Goal: Task Accomplishment & Management: Complete application form

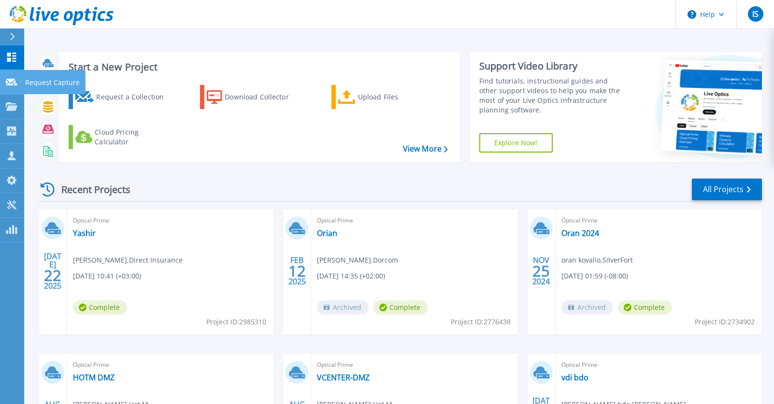
click at [54, 81] on p "Request Capture" at bounding box center [52, 82] width 55 height 25
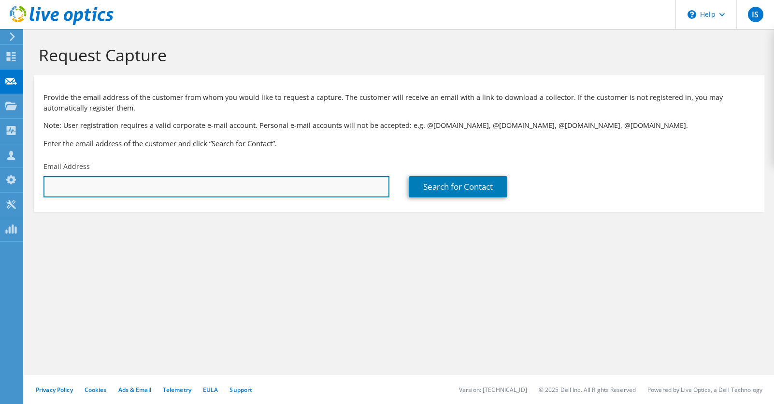
click at [100, 185] on input "text" at bounding box center [216, 186] width 346 height 21
click at [94, 179] on input "text" at bounding box center [216, 186] width 346 height 21
paste input "shacharkd@valens.com"
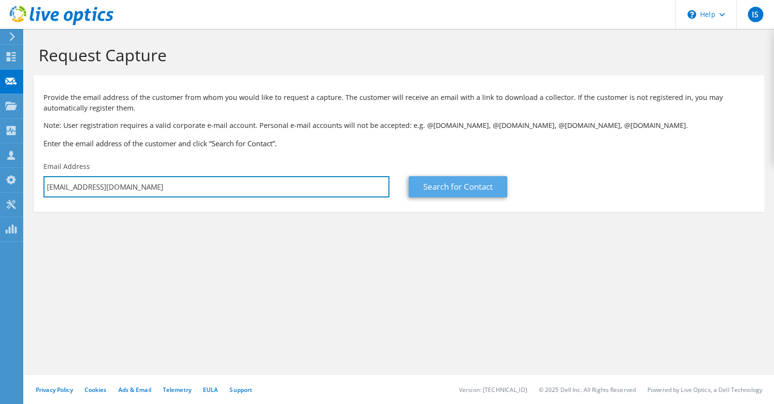
type input "shacharkd@valens.com"
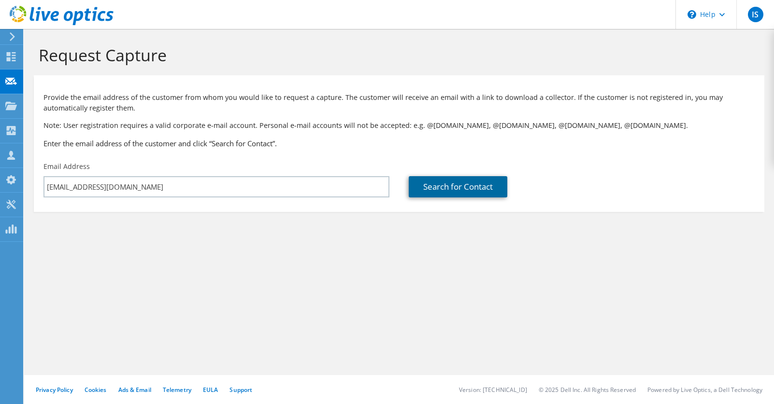
click at [452, 193] on link "Search for Contact" at bounding box center [458, 186] width 99 height 21
type input "Valens"
type input "shachar"
type input "Ken Dror"
type input "Israel"
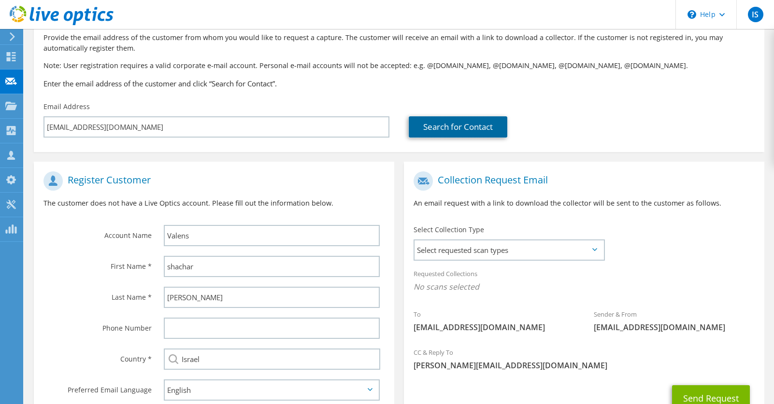
scroll to position [135, 0]
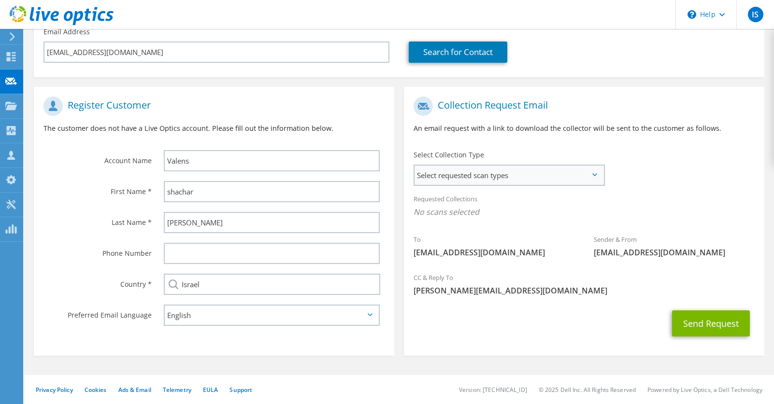
click at [503, 172] on span "Select requested scan types" at bounding box center [508, 175] width 189 height 19
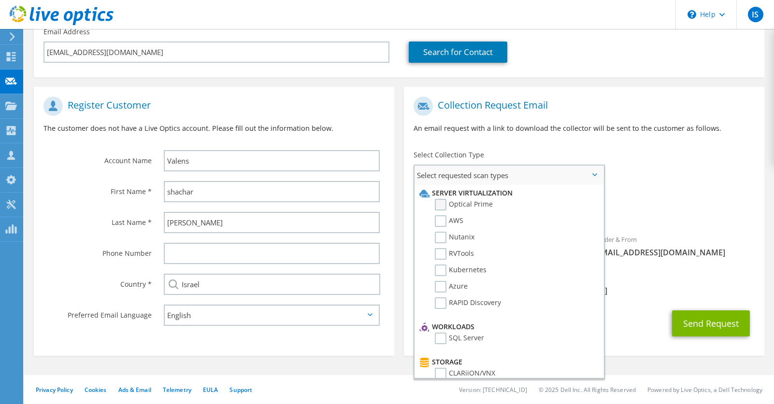
drag, startPoint x: 444, startPoint y: 202, endPoint x: 458, endPoint y: 208, distance: 15.0
click at [444, 202] on label "Optical Prime" at bounding box center [464, 205] width 58 height 12
click at [0, 0] on input "Optical Prime" at bounding box center [0, 0] width 0 height 0
drag, startPoint x: 444, startPoint y: 249, endPoint x: 469, endPoint y: 247, distance: 25.6
click at [444, 249] on label "RVTools" at bounding box center [454, 254] width 39 height 12
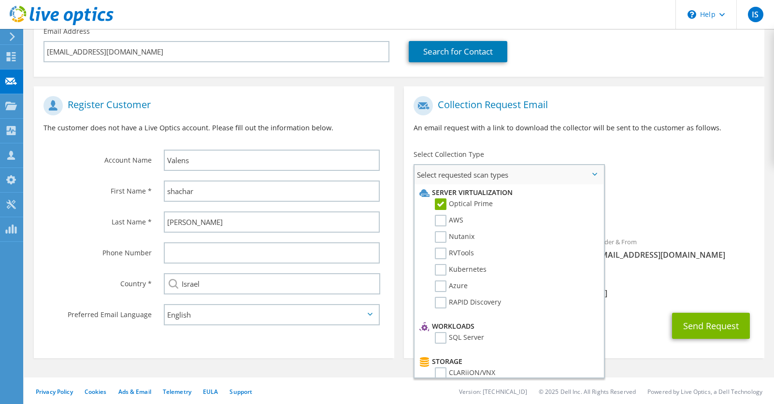
click at [0, 0] on input "RVTools" at bounding box center [0, 0] width 0 height 0
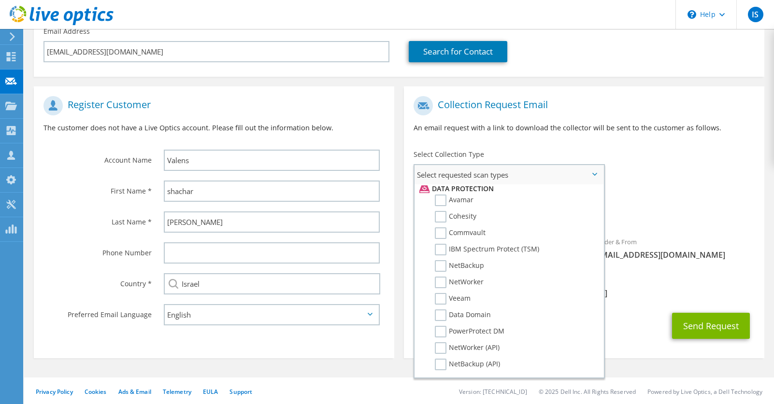
scroll to position [406, 0]
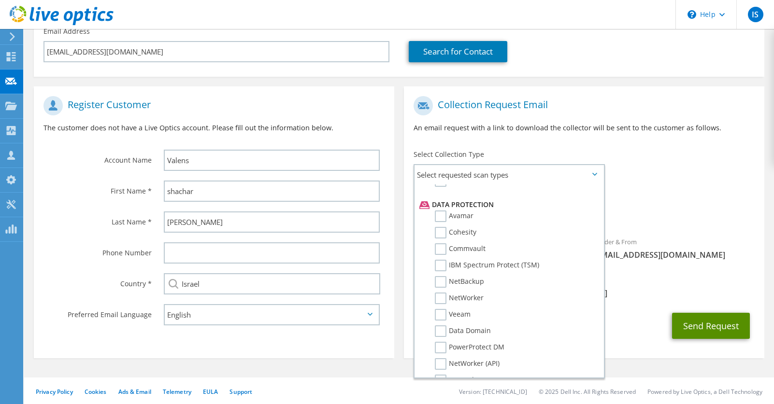
click at [715, 331] on button "Send Request" at bounding box center [711, 326] width 78 height 26
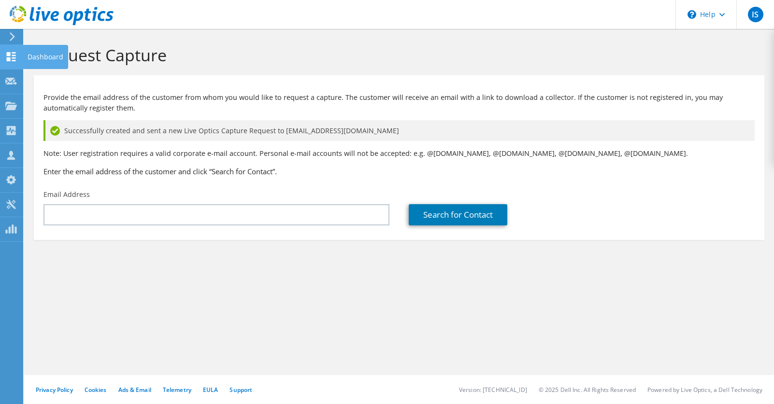
click at [7, 57] on use at bounding box center [11, 56] width 9 height 9
